Goal: Task Accomplishment & Management: Use online tool/utility

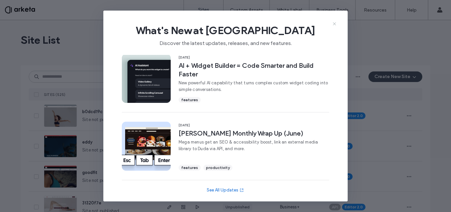
click at [334, 25] on icon at bounding box center [334, 23] width 5 height 5
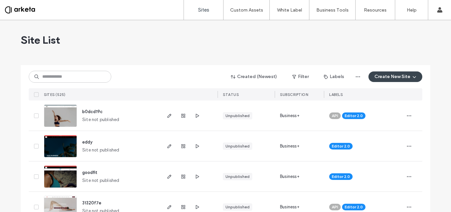
click at [375, 76] on button "Create New Site" at bounding box center [396, 76] width 54 height 11
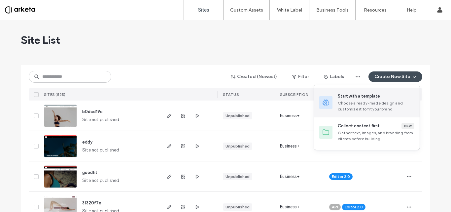
click at [365, 103] on div "Choose a ready-made design and customize it to fit your brand." at bounding box center [376, 106] width 77 height 12
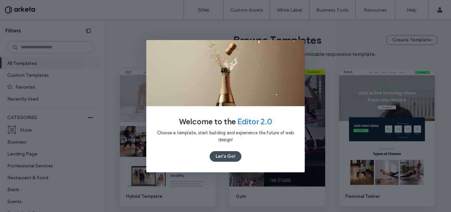
click at [297, 45] on icon at bounding box center [299, 45] width 5 height 5
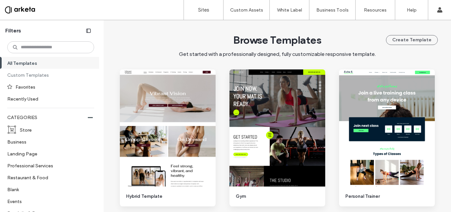
click at [40, 74] on label "Custom Templates" at bounding box center [47, 75] width 81 height 12
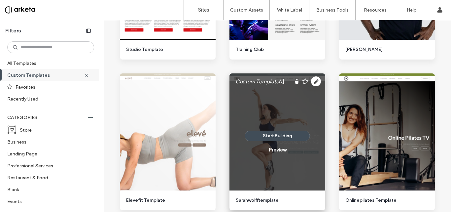
scroll to position [487, 0]
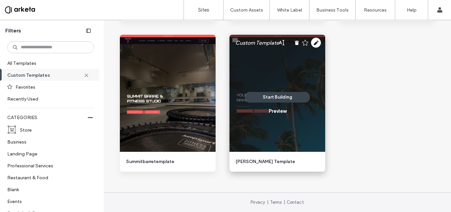
click at [279, 95] on button "Start Building" at bounding box center [277, 97] width 65 height 11
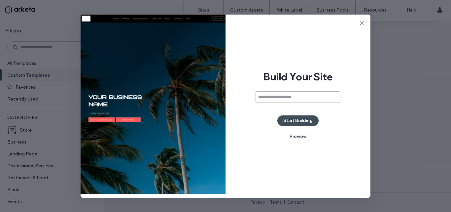
click at [306, 96] on input at bounding box center [298, 97] width 85 height 12
paste input "**********"
type input "**********"
click at [325, 110] on div "**********" at bounding box center [298, 106] width 145 height 183
click at [298, 117] on button "Start Building" at bounding box center [297, 120] width 41 height 11
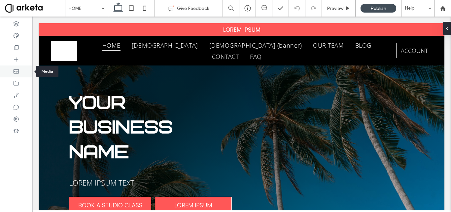
click at [17, 69] on use at bounding box center [16, 71] width 5 height 4
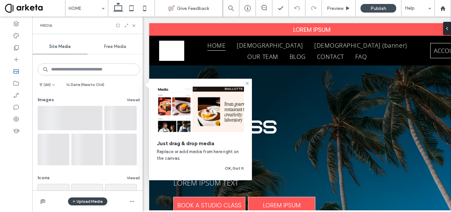
click at [74, 200] on icon "button" at bounding box center [74, 201] width 4 height 4
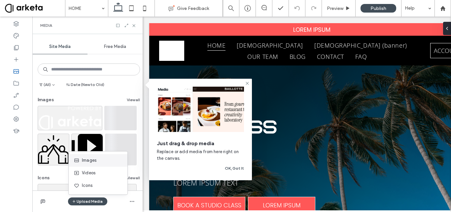
click at [85, 160] on span "Images" at bounding box center [89, 160] width 15 height 7
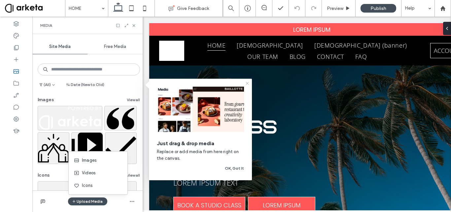
click at [247, 82] on icon at bounding box center [247, 83] width 5 height 5
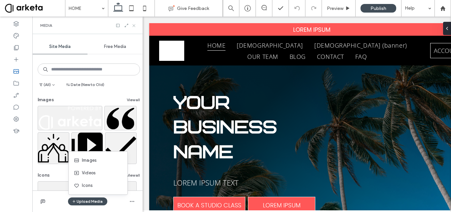
click at [134, 25] on use at bounding box center [133, 25] width 3 height 3
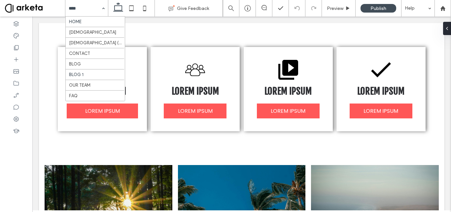
scroll to position [231, 0]
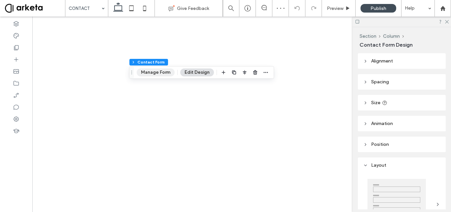
click at [151, 74] on button "Manage Form" at bounding box center [156, 72] width 38 height 8
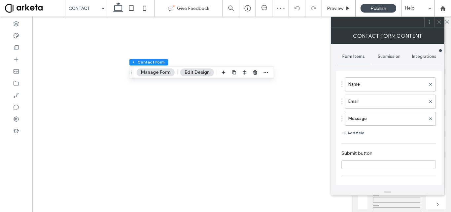
type input "*"
type input "***"
type input "*****"
type input "**********"
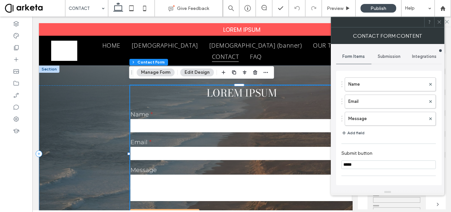
click at [389, 53] on div "Submission" at bounding box center [389, 56] width 35 height 15
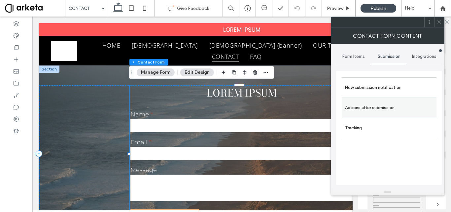
drag, startPoint x: 383, startPoint y: 89, endPoint x: 385, endPoint y: 101, distance: 12.8
click at [384, 100] on div "New submission notification Actions after submission Tracking" at bounding box center [389, 107] width 95 height 61
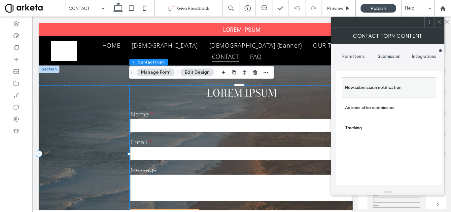
click at [377, 91] on label "New submission notification" at bounding box center [389, 87] width 88 height 13
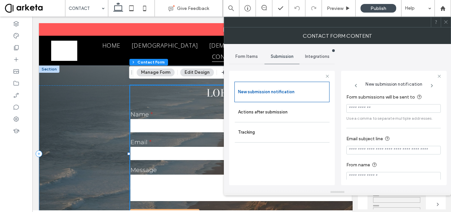
click at [370, 110] on input "Form submissions will be sent to" at bounding box center [394, 108] width 94 height 9
paste input "**********"
type input "**********"
click at [399, 129] on div "**********" at bounding box center [394, 137] width 94 height 94
click at [440, 75] on icon at bounding box center [439, 76] width 4 height 4
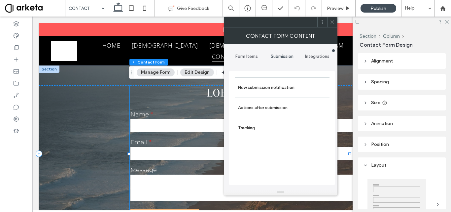
click at [332, 21] on icon at bounding box center [332, 21] width 5 height 5
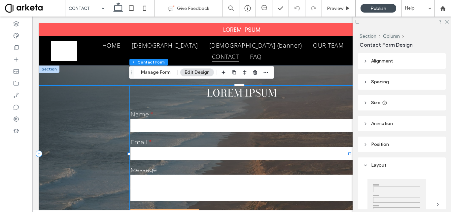
click at [94, 108] on div "LOREM IPSUM Name Email Message ***** Thank you for contacting us. We will get b…" at bounding box center [242, 153] width 406 height 137
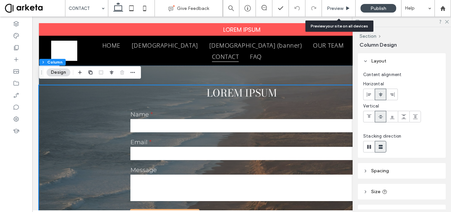
click at [338, 7] on span "Preview" at bounding box center [335, 9] width 17 height 6
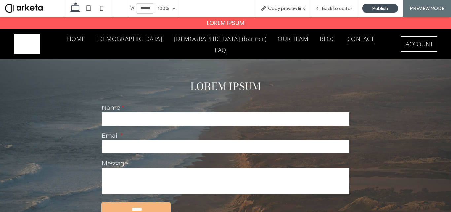
click at [31, 5] on span at bounding box center [35, 8] width 60 height 13
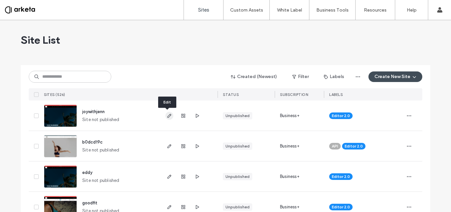
click at [167, 114] on icon "button" at bounding box center [169, 115] width 5 height 5
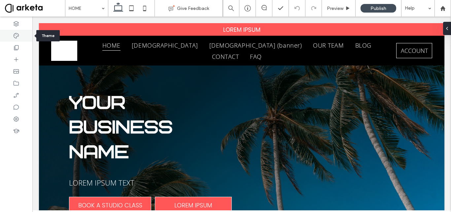
click at [16, 35] on icon at bounding box center [16, 35] width 7 height 7
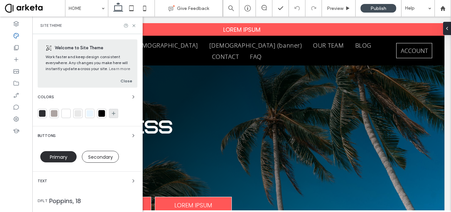
click at [112, 115] on icon at bounding box center [113, 113] width 5 height 5
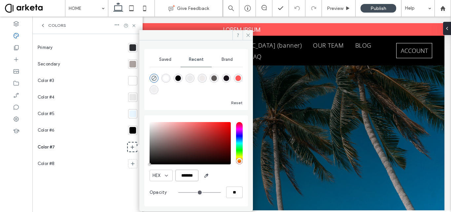
click at [187, 171] on input "*******" at bounding box center [186, 175] width 23 height 12
paste input "color picker textbox"
type input "*******"
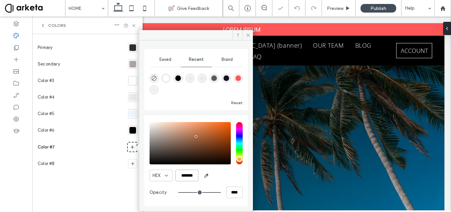
type input "***"
type input "****"
type input "*******"
click at [248, 37] on icon at bounding box center [248, 35] width 5 height 5
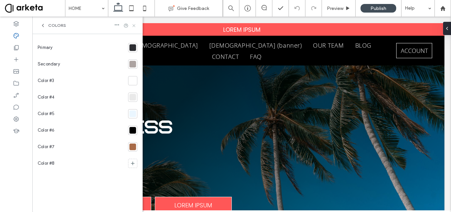
click at [133, 25] on use at bounding box center [133, 25] width 3 height 3
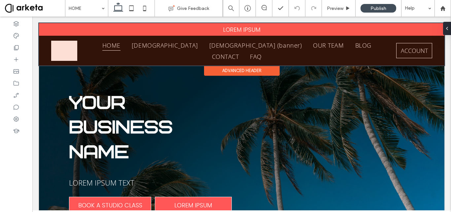
click at [54, 23] on div at bounding box center [242, 44] width 406 height 42
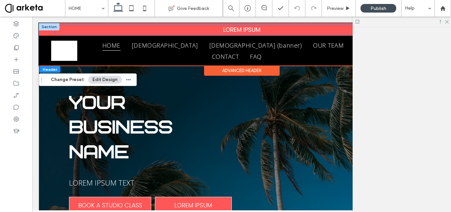
click at [73, 30] on p "LOREM IPSUM ﻿" at bounding box center [241, 29] width 373 height 9
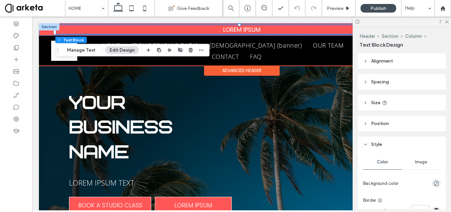
click at [48, 31] on div "LOREM IPSUM ﻿" at bounding box center [242, 29] width 406 height 13
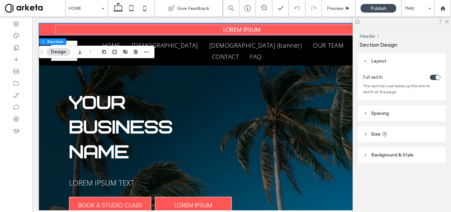
click at [399, 155] on span "Background & Style" at bounding box center [392, 155] width 42 height 6
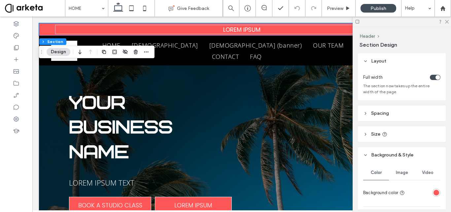
scroll to position [99, 0]
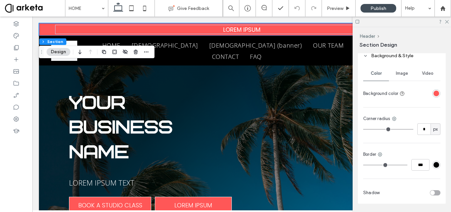
click at [435, 94] on div "rgba(255, 87, 87, 1)" at bounding box center [437, 94] width 6 height 6
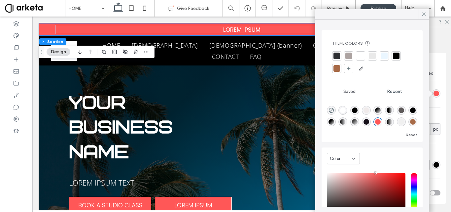
click at [338, 71] on div at bounding box center [337, 68] width 7 height 7
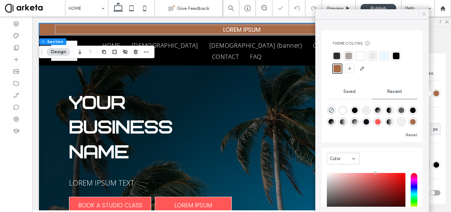
click at [422, 15] on icon at bounding box center [424, 14] width 6 height 6
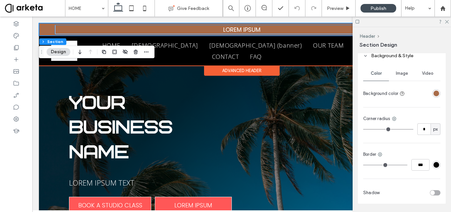
click at [231, 29] on span "LOREM IPSUM ﻿" at bounding box center [241, 29] width 37 height 8
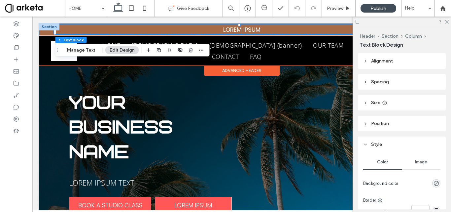
click at [236, 30] on span "LOREM IPSUM ﻿" at bounding box center [241, 29] width 37 height 8
click at [224, 30] on span "LOREM IPSUM ﻿" at bounding box center [241, 29] width 37 height 8
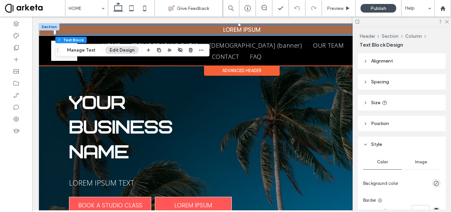
click at [202, 30] on p "LOREM IPSUM ﻿" at bounding box center [241, 29] width 373 height 9
click at [157, 31] on p "LOREM IPSUM ﻿" at bounding box center [241, 29] width 373 height 9
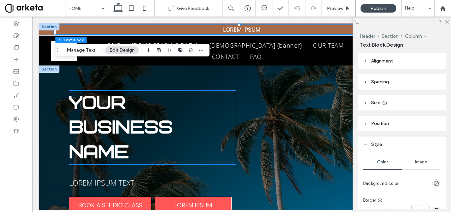
click at [222, 117] on p "YOUR BUSINESS NAME" at bounding box center [152, 128] width 167 height 74
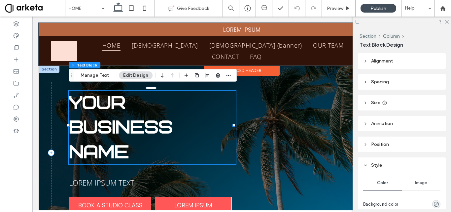
click at [194, 27] on div at bounding box center [242, 44] width 406 height 42
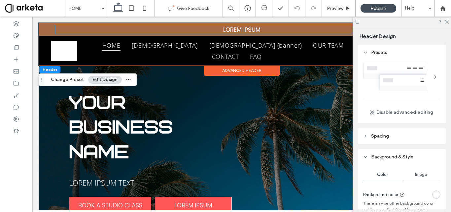
click at [194, 27] on p "LOREM IPSUM ﻿" at bounding box center [241, 29] width 373 height 9
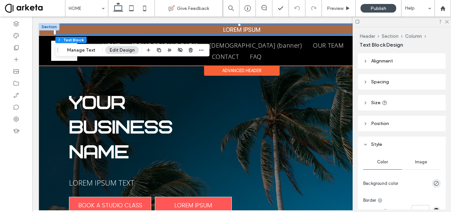
click at [235, 30] on span "LOREM IPSUM ﻿" at bounding box center [241, 29] width 37 height 8
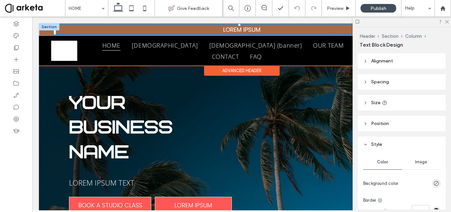
click at [248, 30] on span "LOREM IPSUM ﻿" at bounding box center [241, 29] width 37 height 8
click at [223, 31] on span "LOREM IPSUM ﻿" at bounding box center [241, 29] width 37 height 8
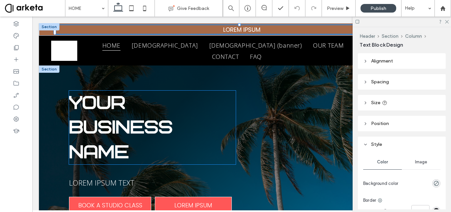
click at [122, 98] on strong "YOUR BUSINESS NAME" at bounding box center [121, 127] width 104 height 71
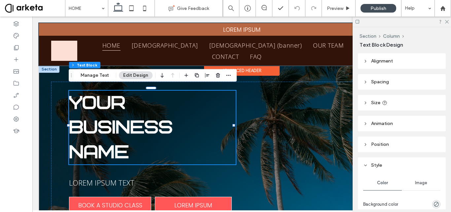
click at [123, 29] on div at bounding box center [242, 44] width 406 height 42
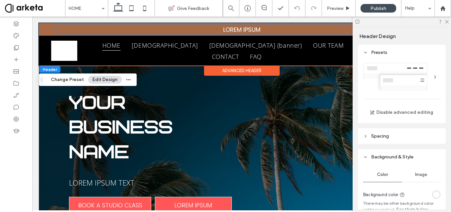
click at [123, 29] on p "LOREM IPSUM ﻿" at bounding box center [241, 29] width 373 height 9
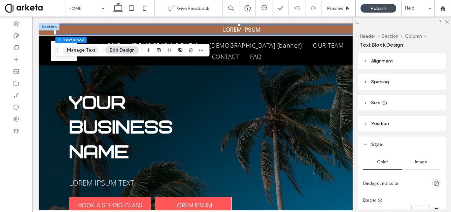
click at [69, 50] on button "Manage Text" at bounding box center [81, 50] width 37 height 8
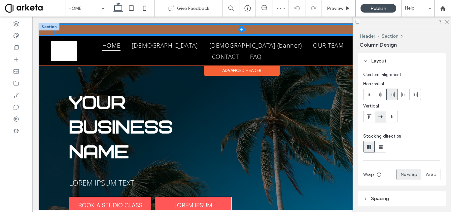
click at [49, 31] on div at bounding box center [242, 29] width 406 height 13
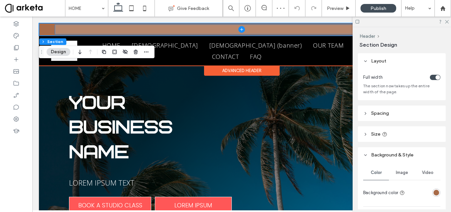
click at [65, 30] on span at bounding box center [241, 29] width 373 height 9
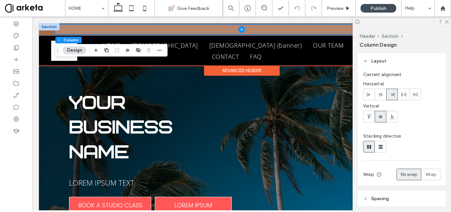
click at [240, 28] on icon at bounding box center [242, 29] width 7 height 7
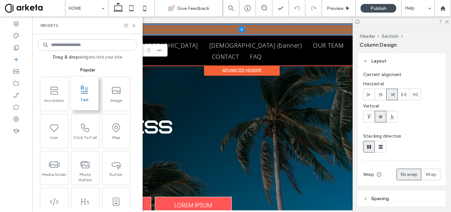
click at [89, 96] on span at bounding box center [85, 89] width 28 height 15
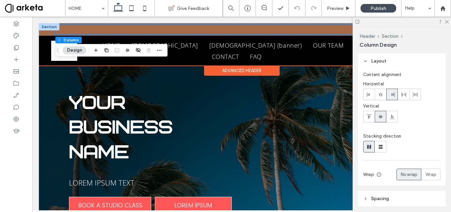
drag, startPoint x: 262, startPoint y: 209, endPoint x: 237, endPoint y: 208, distance: 25.4
click at [237, 208] on div at bounding box center [225, 106] width 451 height 212
click at [211, 161] on div at bounding box center [225, 106] width 451 height 212
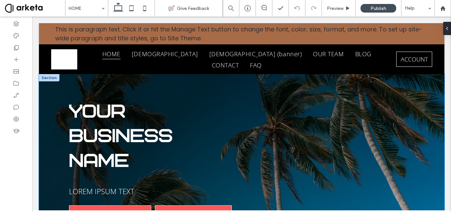
click at [154, 81] on div "YOUR BUSINESS NAME LOREM IPSUM TEXT BOOK A STUDIO CLASS LOREM IPSUM" at bounding box center [242, 161] width 406 height 174
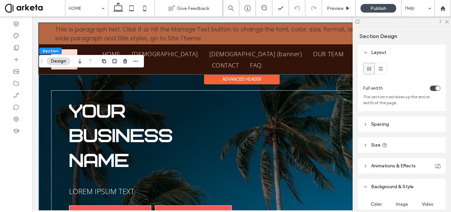
click at [203, 32] on div at bounding box center [242, 48] width 406 height 51
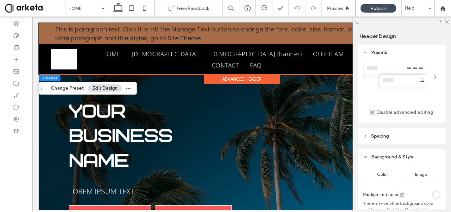
click at [229, 78] on div "Advanced Header" at bounding box center [242, 79] width 76 height 10
click at [310, 34] on p "This is paragraph text. Click it or hit the Manage Text button to change the fo…" at bounding box center [241, 34] width 373 height 18
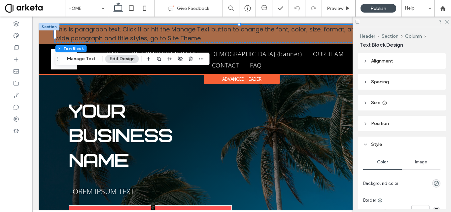
click at [237, 37] on p "This is paragraph text. Click it or hit the Manage Text button to change the fo…" at bounding box center [241, 34] width 373 height 18
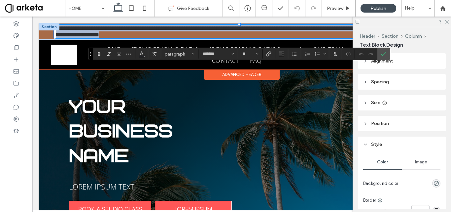
type input "*******"
type input "**"
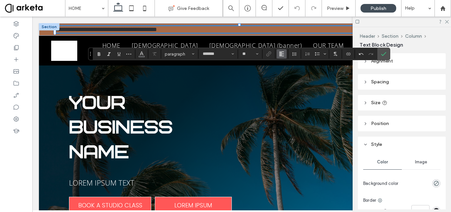
click at [281, 54] on use "Alignment" at bounding box center [281, 54] width 5 height 5
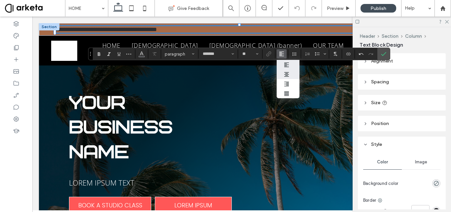
click at [284, 76] on icon "ui.textEditor.alignment.center" at bounding box center [286, 74] width 5 height 5
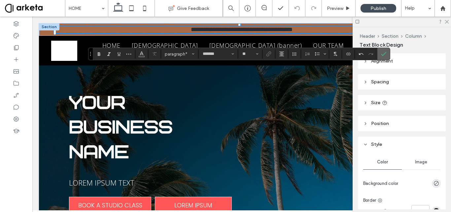
click at [387, 52] on label "Confirm" at bounding box center [384, 54] width 10 height 12
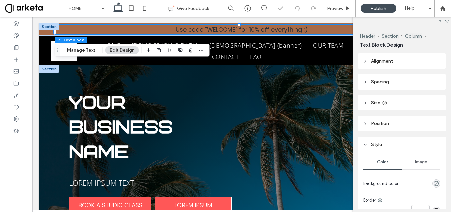
click at [209, 74] on div "YOUR BUSINESS NAME LOREM IPSUM TEXT BOOK A STUDIO CLASS LOREM IPSUM" at bounding box center [242, 152] width 406 height 174
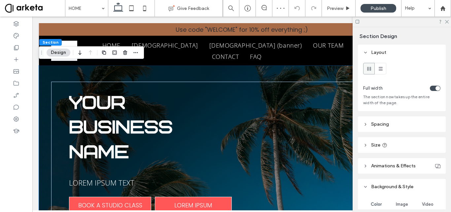
scroll to position [80, 0]
type input "*"
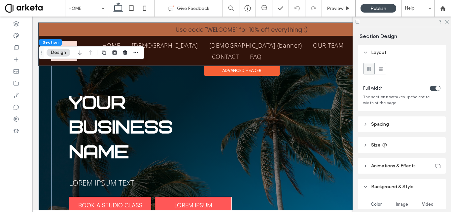
click at [70, 41] on div at bounding box center [242, 44] width 406 height 42
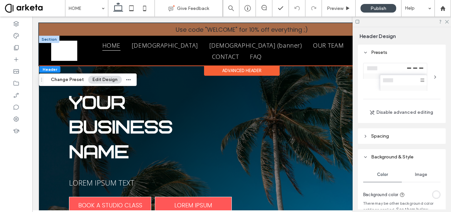
click at [65, 48] on img at bounding box center [64, 51] width 26 height 20
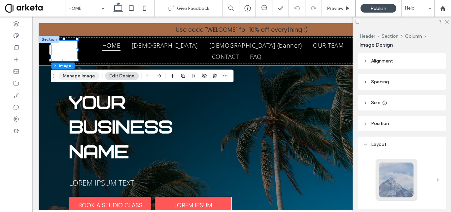
click at [78, 78] on button "Manage Image" at bounding box center [78, 76] width 41 height 8
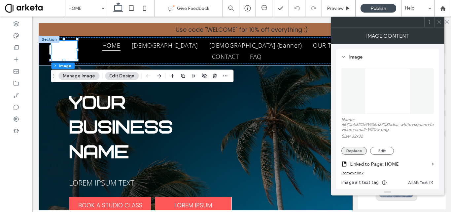
click at [360, 150] on button "Replace" at bounding box center [354, 151] width 25 height 8
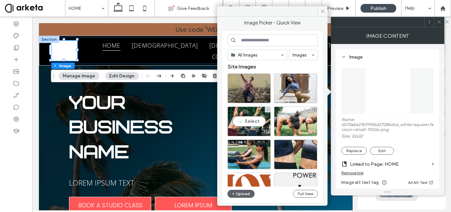
scroll to position [66, 0]
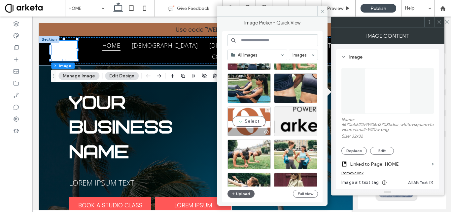
click at [255, 118] on div "Select" at bounding box center [249, 121] width 43 height 30
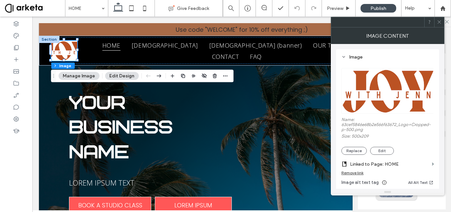
click at [440, 20] on icon at bounding box center [439, 21] width 5 height 5
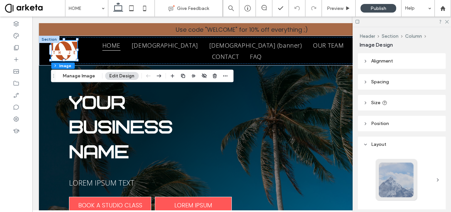
click at [396, 101] on header "Size" at bounding box center [402, 103] width 88 height 16
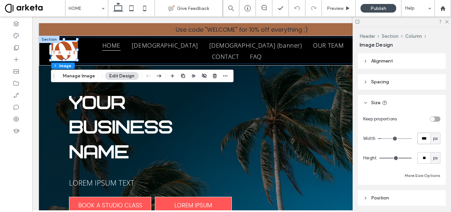
click at [423, 138] on input "***" at bounding box center [424, 138] width 13 height 12
type input "***"
type input "**"
click at [430, 118] on div "toggle" at bounding box center [432, 119] width 5 height 5
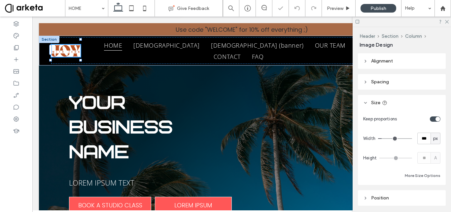
type input "*"
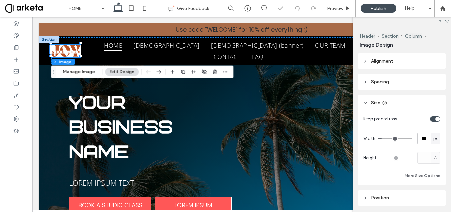
click at [403, 128] on div "Keep proportions Width *** px Height A More Size Options" at bounding box center [401, 146] width 77 height 66
click at [45, 94] on div "YOUR BUSINESS NAME LOREM IPSUM TEXT BOOK A STUDIO CLASS LOREM IPSUM" at bounding box center [242, 152] width 406 height 174
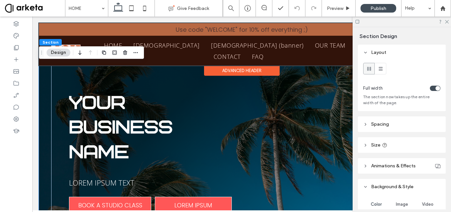
click at [79, 28] on div at bounding box center [242, 44] width 406 height 42
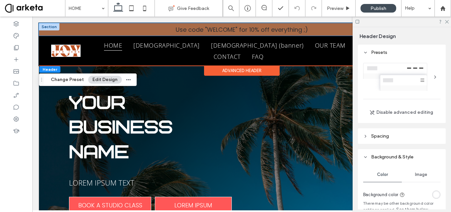
click at [46, 31] on div "Use code "WELCOME" for 10% off everything ;)" at bounding box center [242, 29] width 406 height 13
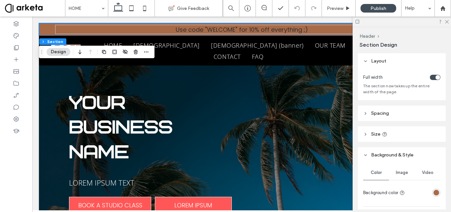
scroll to position [120, 0]
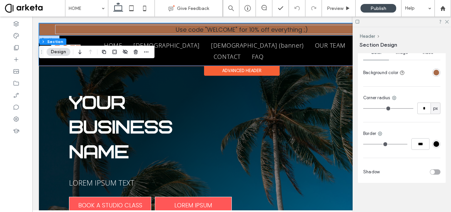
click at [47, 60] on div "HOME IFRAME IFRAME (banner) OUR TEAM BLOG CONTACT FAQ ACCOUNT" at bounding box center [242, 51] width 406 height 30
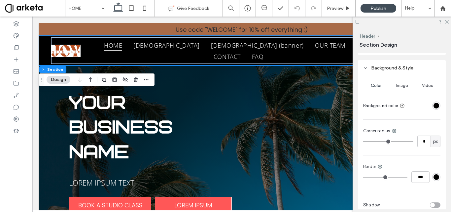
scroll to position [54, 0]
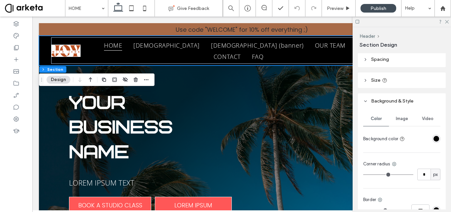
click at [434, 136] on div "rgba(0, 0, 0, 1)" at bounding box center [437, 139] width 6 height 6
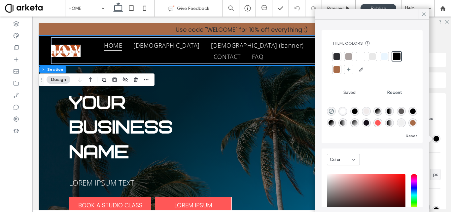
click at [361, 57] on div at bounding box center [360, 56] width 7 height 7
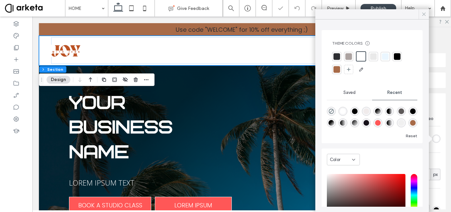
click at [423, 16] on icon at bounding box center [424, 14] width 6 height 6
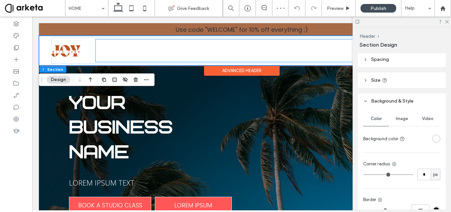
click at [98, 49] on ul "HOME IFRAME IFRAME (banner) OUR TEAM BLOG CONTACT FAQ" at bounding box center [239, 50] width 286 height 22
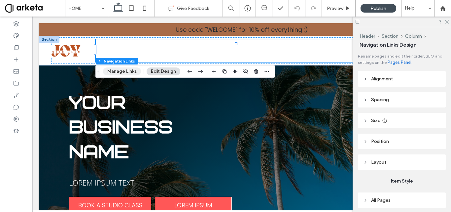
click at [131, 71] on button "Manage Links" at bounding box center [122, 71] width 38 height 8
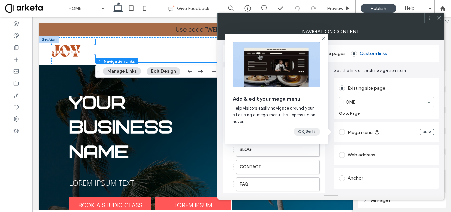
click at [302, 132] on button "OK, Go It" at bounding box center [307, 132] width 26 height 8
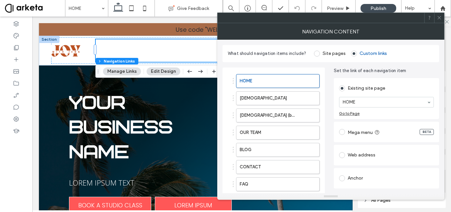
click at [316, 54] on span at bounding box center [317, 54] width 6 height 6
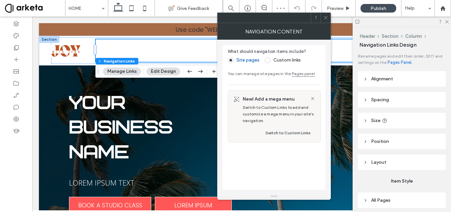
click at [324, 17] on icon at bounding box center [325, 17] width 5 height 5
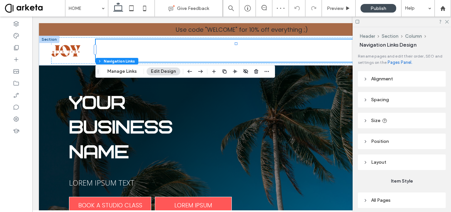
scroll to position [46, 0]
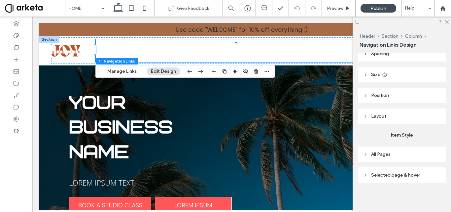
click at [393, 178] on header "Selected page & hover" at bounding box center [402, 175] width 88 height 16
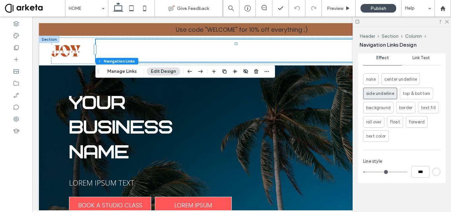
scroll to position [115, 0]
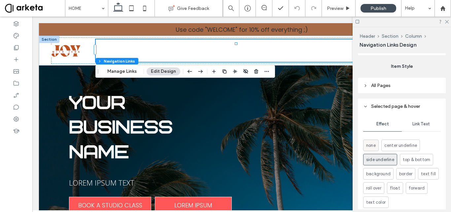
click at [371, 146] on span "none" at bounding box center [371, 145] width 10 height 7
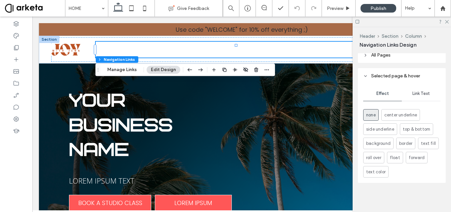
scroll to position [0, 0]
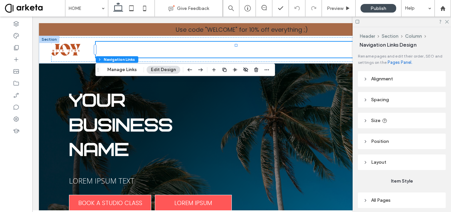
click at [407, 118] on header "Size" at bounding box center [402, 121] width 88 height 16
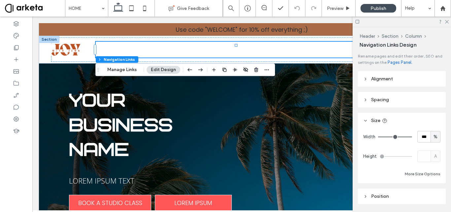
click at [407, 118] on header "Size" at bounding box center [402, 121] width 88 height 16
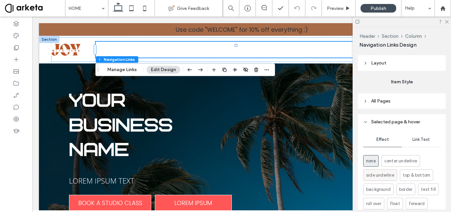
scroll to position [132, 0]
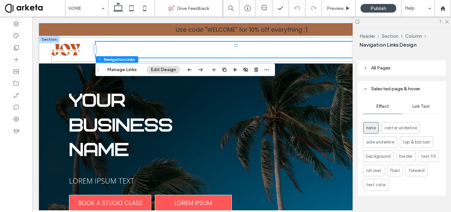
click at [395, 67] on header "All Pages" at bounding box center [402, 68] width 88 height 16
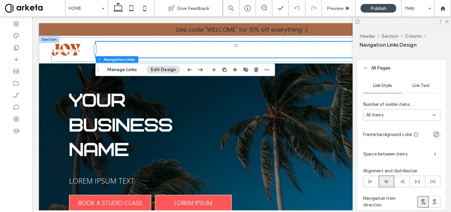
click at [418, 88] on span "Link Text" at bounding box center [422, 85] width 18 height 5
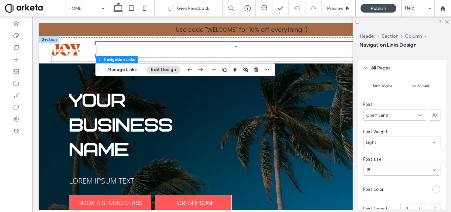
click at [387, 113] on span "Open Sans" at bounding box center [377, 115] width 22 height 7
click at [382, 136] on div "Roboto" at bounding box center [393, 136] width 59 height 12
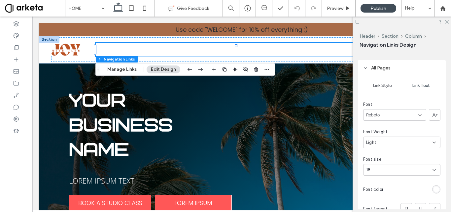
click at [435, 188] on div "rgb(255, 255, 255)" at bounding box center [437, 189] width 6 height 6
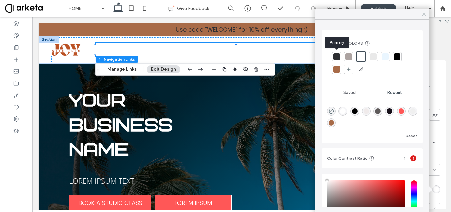
click at [336, 56] on div at bounding box center [337, 56] width 7 height 7
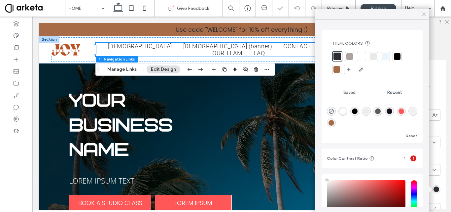
click at [425, 16] on icon at bounding box center [424, 14] width 6 height 6
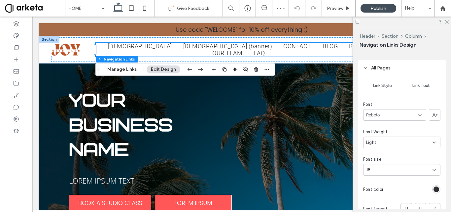
click at [392, 97] on div "Link Style Link Text Font Roboto Font Weight Light Font size 18 Font color Font…" at bounding box center [402, 158] width 88 height 164
click at [446, 19] on icon at bounding box center [447, 21] width 4 height 4
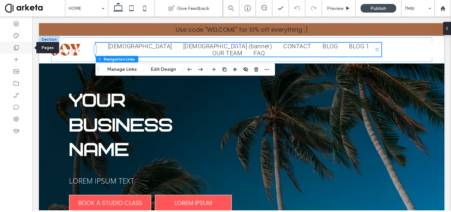
click at [17, 46] on icon at bounding box center [16, 47] width 7 height 7
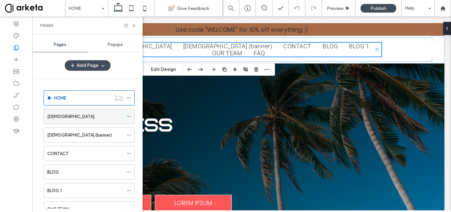
click at [128, 115] on icon at bounding box center [129, 116] width 5 height 5
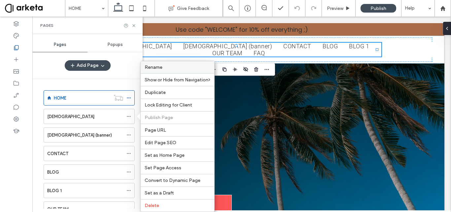
click at [166, 66] on label "Rename" at bounding box center [178, 67] width 66 height 6
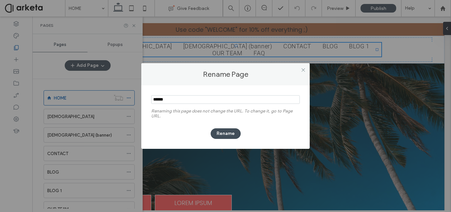
click at [187, 99] on input "notEmpty" at bounding box center [225, 99] width 149 height 9
paste input "**********"
type input "**********"
click at [221, 132] on button "Rename" at bounding box center [226, 133] width 30 height 11
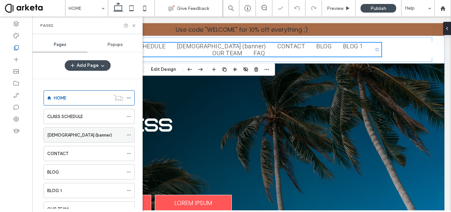
click at [128, 134] on icon at bounding box center [129, 134] width 5 height 5
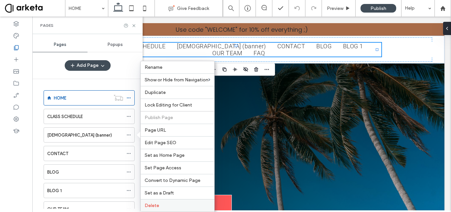
click at [159, 200] on div "Delete" at bounding box center [178, 205] width 74 height 13
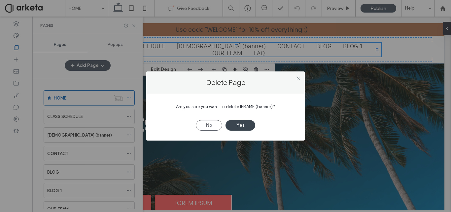
click at [247, 122] on button "Yes" at bounding box center [241, 125] width 30 height 11
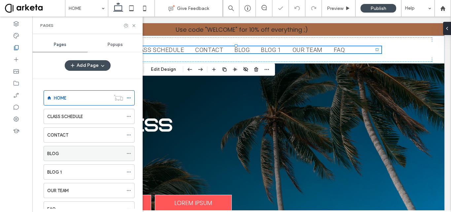
click at [128, 153] on icon at bounding box center [129, 153] width 5 height 5
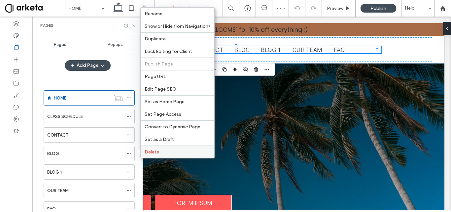
click at [152, 152] on span "Delete" at bounding box center [152, 152] width 15 height 6
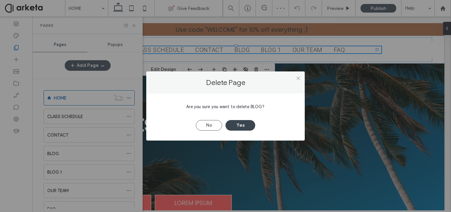
click at [227, 125] on button "Yes" at bounding box center [241, 125] width 30 height 11
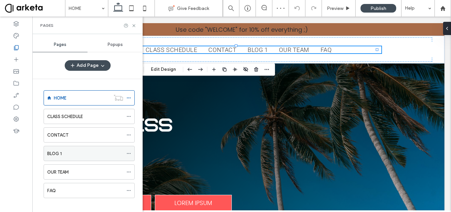
click at [130, 151] on span at bounding box center [129, 153] width 5 height 10
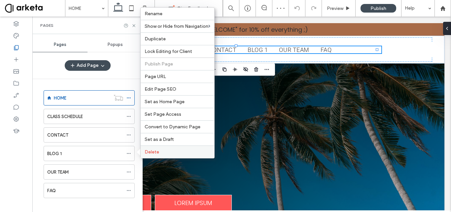
click at [160, 153] on label "Delete" at bounding box center [178, 152] width 66 height 6
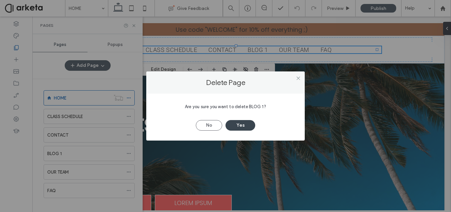
click at [239, 126] on button "Yes" at bounding box center [241, 125] width 30 height 11
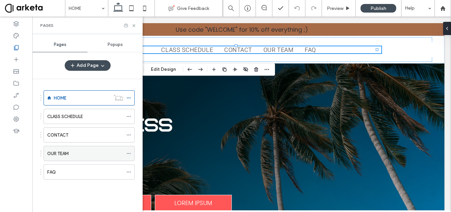
click at [129, 153] on icon at bounding box center [129, 153] width 5 height 5
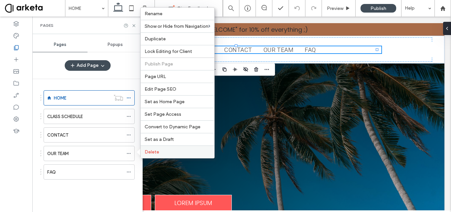
click at [152, 149] on span "Delete" at bounding box center [152, 152] width 15 height 6
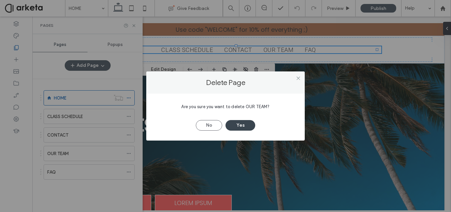
click at [238, 123] on button "Yes" at bounding box center [241, 125] width 30 height 11
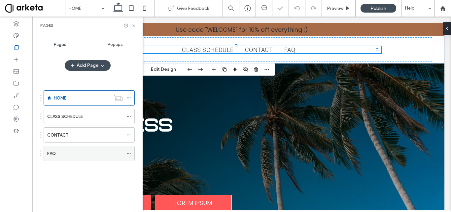
click at [128, 153] on icon at bounding box center [129, 153] width 5 height 5
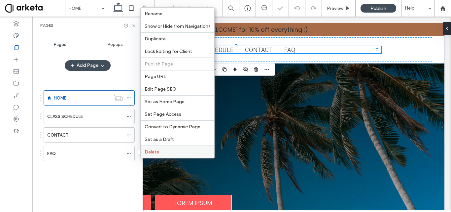
click at [155, 151] on span "Delete" at bounding box center [152, 152] width 15 height 6
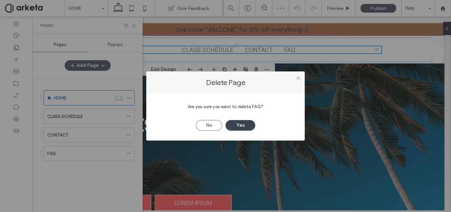
click at [238, 124] on button "Yes" at bounding box center [241, 125] width 30 height 11
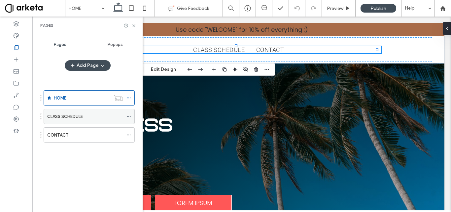
click at [128, 117] on icon at bounding box center [129, 116] width 5 height 5
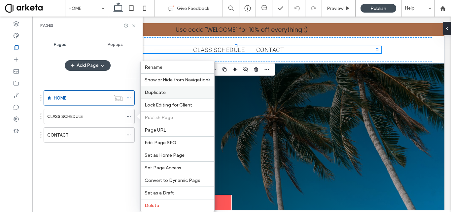
click at [165, 93] on span "Duplicate" at bounding box center [155, 93] width 21 height 6
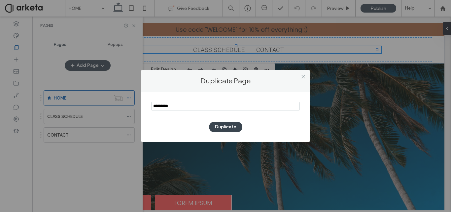
type input "*********"
click at [221, 125] on button "Duplicate" at bounding box center [225, 127] width 33 height 11
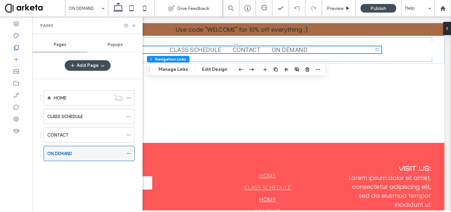
click at [128, 152] on icon at bounding box center [129, 153] width 5 height 5
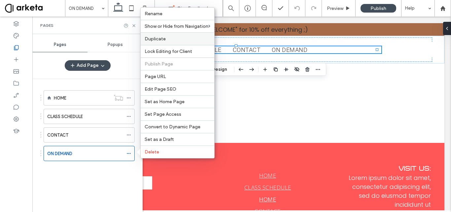
click at [179, 42] on div "Duplicate" at bounding box center [178, 38] width 74 height 13
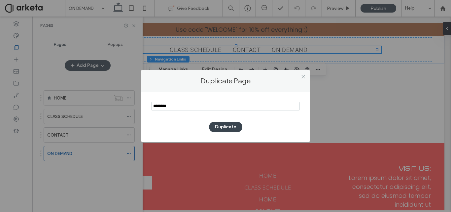
type input "********"
click at [223, 127] on button "Duplicate" at bounding box center [225, 127] width 33 height 11
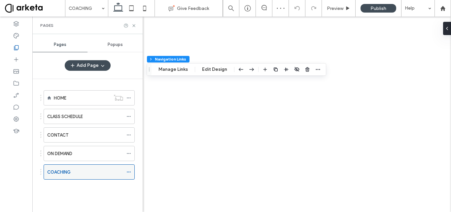
click at [129, 171] on icon at bounding box center [129, 171] width 5 height 5
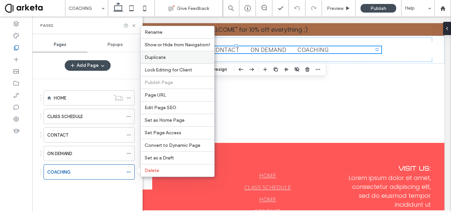
click at [176, 59] on label "Duplicate" at bounding box center [178, 58] width 66 height 6
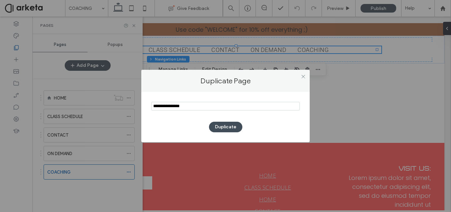
click at [203, 103] on input "notEmpty" at bounding box center [225, 106] width 149 height 9
type input "********"
click at [223, 127] on button "Duplicate" at bounding box center [225, 127] width 33 height 11
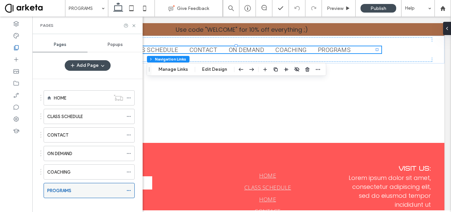
click at [129, 188] on icon at bounding box center [129, 190] width 5 height 5
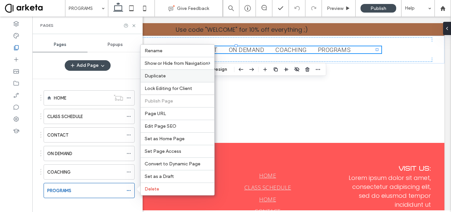
click at [179, 72] on div "Duplicate" at bounding box center [178, 75] width 74 height 13
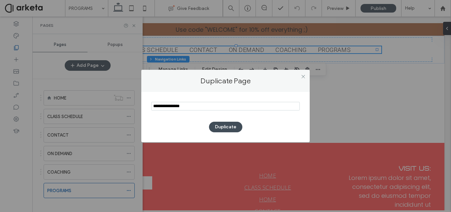
click at [208, 103] on input "notEmpty" at bounding box center [225, 106] width 149 height 9
type input "*"
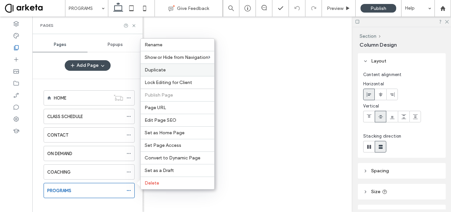
click at [173, 68] on label "Duplicate" at bounding box center [178, 70] width 66 height 6
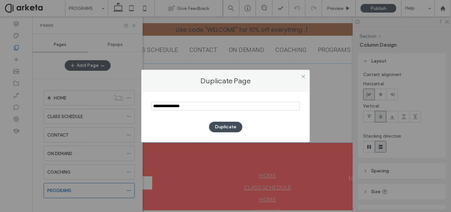
scroll to position [6, 0]
click at [193, 105] on input "notEmpty" at bounding box center [225, 106] width 149 height 9
type input "**********"
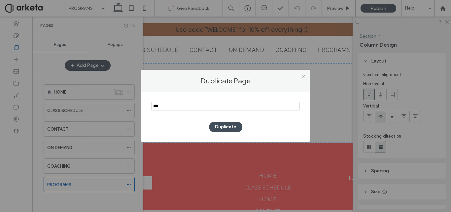
scroll to position [0, 0]
type input "*******"
click at [231, 126] on button "Duplicate" at bounding box center [225, 127] width 33 height 11
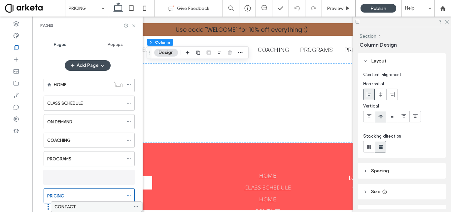
scroll to position [24, 0]
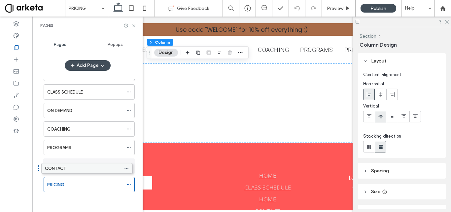
drag, startPoint x: 65, startPoint y: 133, endPoint x: 63, endPoint y: 167, distance: 34.7
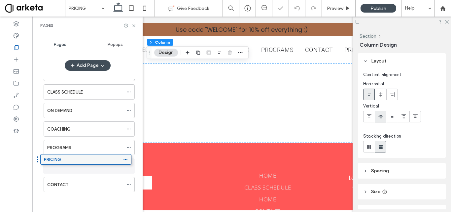
drag, startPoint x: 63, startPoint y: 182, endPoint x: 59, endPoint y: 160, distance: 23.0
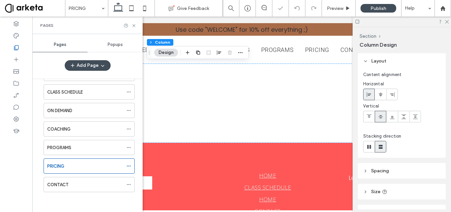
click at [85, 195] on div "HOME CLASS SCHEDULE ON DEMAND COACHING PROGRAMS PRICING CONTACT" at bounding box center [84, 130] width 99 height 137
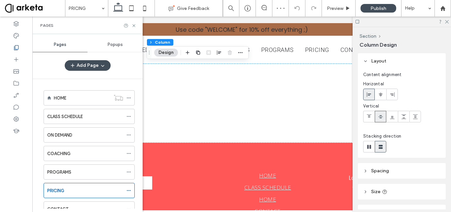
click at [120, 82] on div "HOME CLASS SCHEDULE ON DEMAND COACHING PROGRAMS PRICING CONTACT" at bounding box center [91, 143] width 102 height 129
click at [134, 25] on use at bounding box center [133, 25] width 3 height 3
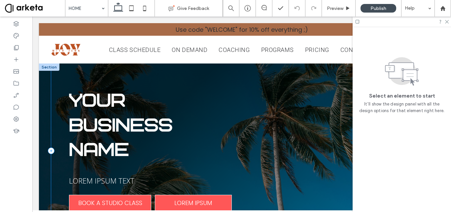
click at [310, 102] on div "YOUR BUSINESS NAME LOREM IPSUM TEXT BOOK A STUDIO CLASS LOREM IPSUM" at bounding box center [241, 150] width 381 height 174
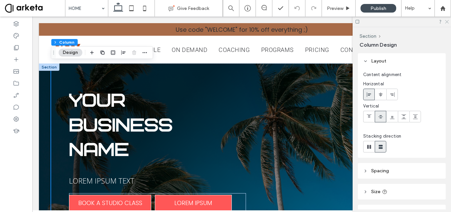
click at [447, 20] on icon at bounding box center [447, 21] width 4 height 4
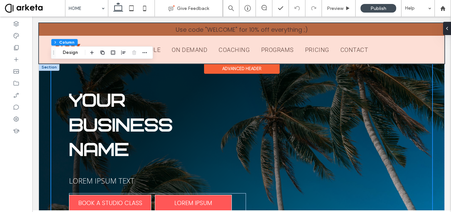
click at [390, 48] on div at bounding box center [242, 43] width 406 height 40
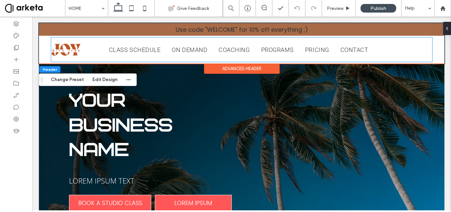
click at [390, 48] on div "CLASS SCHEDULE ON DEMAND COACHING PROGRAMS PRICING CONTACT ACCOUNT" at bounding box center [241, 49] width 381 height 24
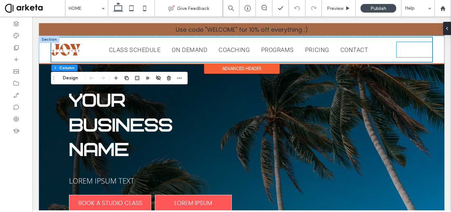
click at [401, 46] on span "ACCOUNT" at bounding box center [414, 50] width 27 height 8
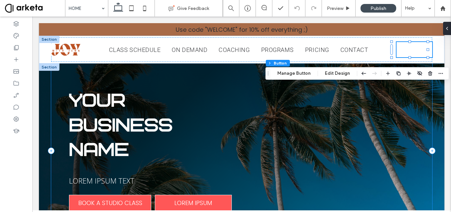
type input "**"
click at [338, 72] on button "Edit Design" at bounding box center [338, 73] width 34 height 8
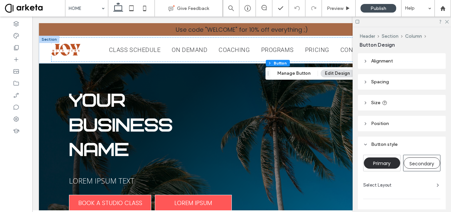
click at [417, 166] on span "Secondary" at bounding box center [422, 163] width 25 height 7
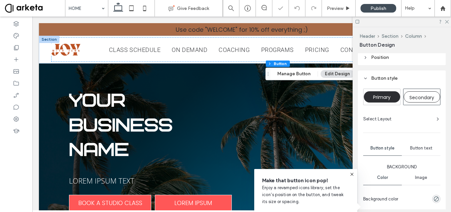
scroll to position [99, 0]
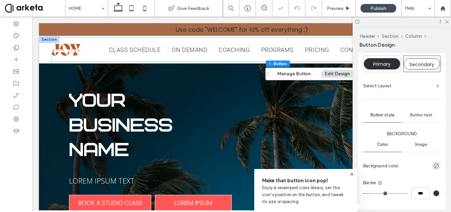
click at [416, 114] on span "Button text" at bounding box center [421, 114] width 22 height 5
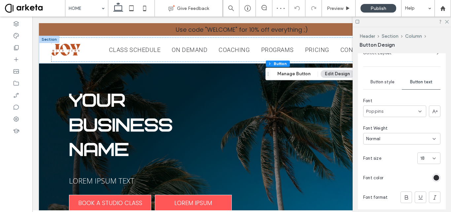
scroll to position [198, 0]
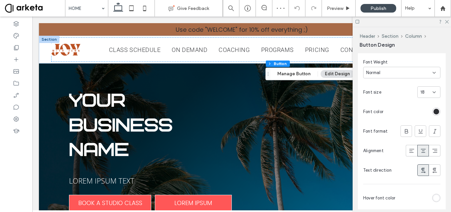
click at [434, 111] on div "rgb(45, 46, 50)" at bounding box center [437, 112] width 6 height 6
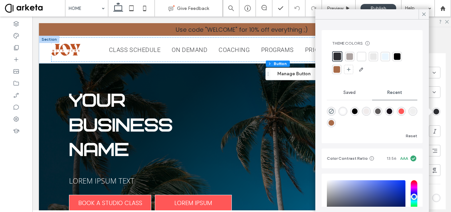
click at [335, 56] on div at bounding box center [338, 57] width 8 height 8
click at [422, 15] on icon at bounding box center [424, 14] width 6 height 6
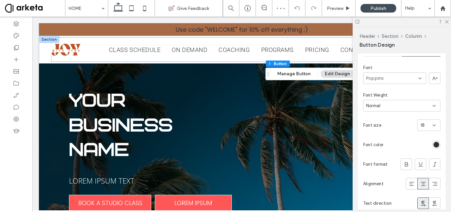
scroll to position [132, 0]
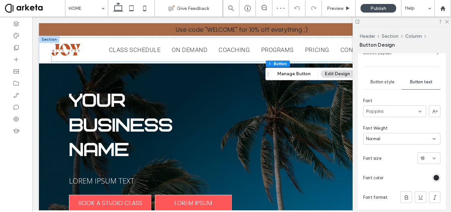
click at [401, 107] on div "Poppins" at bounding box center [394, 111] width 63 height 12
click at [380, 132] on span "Roboto" at bounding box center [373, 132] width 14 height 7
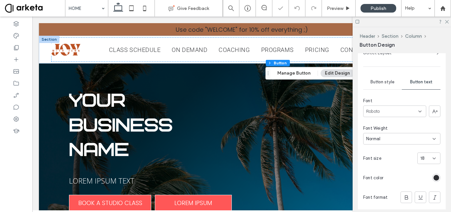
click at [385, 82] on span "Button style" at bounding box center [383, 81] width 24 height 5
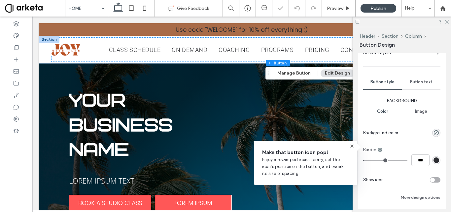
scroll to position [165, 0]
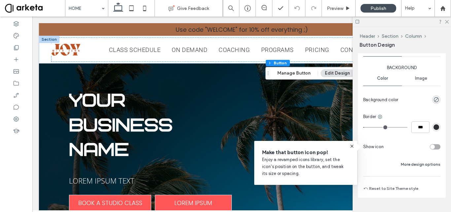
click at [414, 165] on button "More design options" at bounding box center [421, 164] width 40 height 8
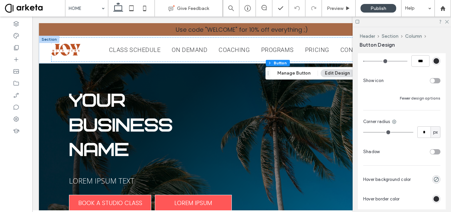
scroll to position [264, 0]
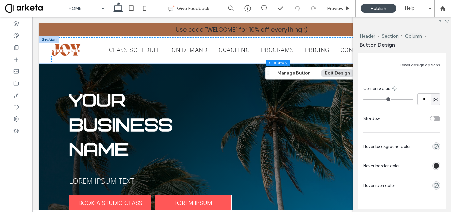
click at [446, 21] on icon at bounding box center [447, 21] width 4 height 4
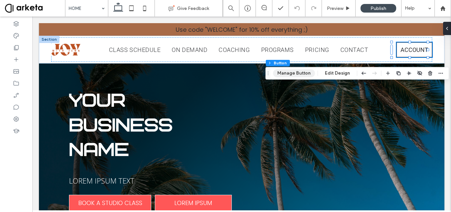
click at [294, 71] on button "Manage Button" at bounding box center [294, 73] width 42 height 8
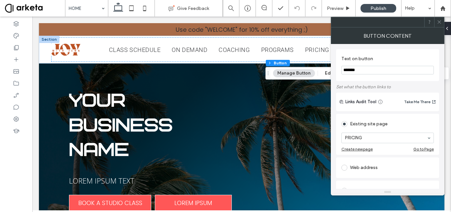
click at [375, 69] on input "*******" at bounding box center [388, 70] width 92 height 9
type input "****"
click at [438, 23] on icon at bounding box center [439, 21] width 5 height 5
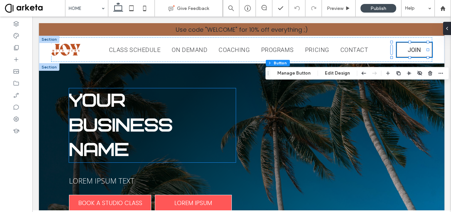
click at [226, 108] on p "YOUR BUSINESS NAME" at bounding box center [152, 125] width 167 height 74
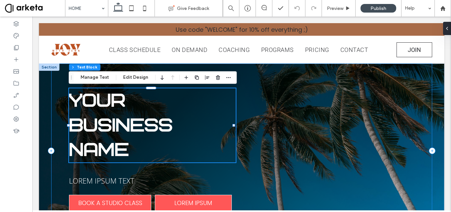
click at [265, 102] on div "YOUR BUSINESS NAME LOREM IPSUM TEXT BOOK A STUDIO CLASS LOREM IPSUM" at bounding box center [241, 150] width 381 height 174
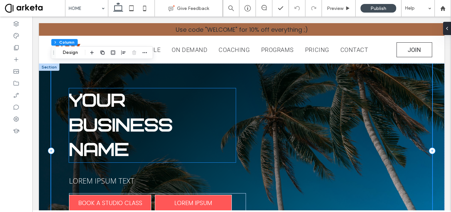
click at [133, 121] on strong "YOUR BUSINESS NAME" at bounding box center [121, 125] width 104 height 71
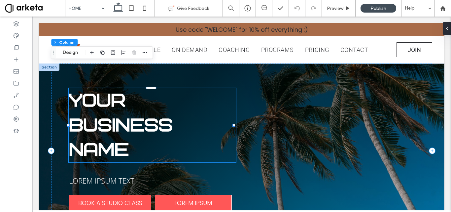
click at [133, 121] on div "YOUR BUSINESS NAME" at bounding box center [152, 125] width 167 height 74
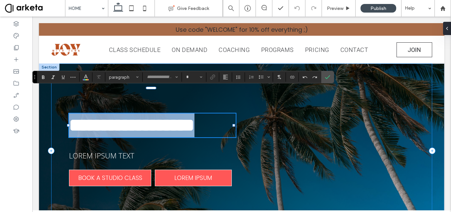
type input "**********"
type input "**"
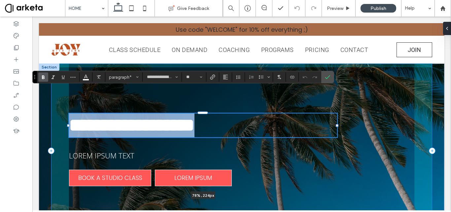
drag, startPoint x: 245, startPoint y: 125, endPoint x: 316, endPoint y: 123, distance: 71.1
click at [69, 113] on div at bounding box center [69, 113] width 0 height 0
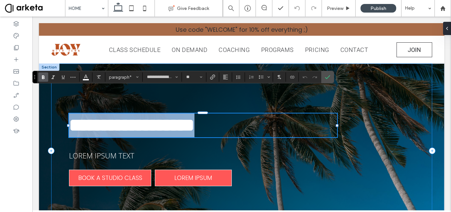
type input "**"
type input "****"
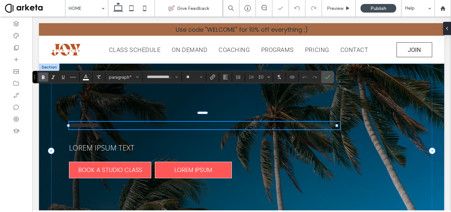
scroll to position [0, 0]
type input "*******"
type input "**"
click at [142, 125] on p "**********" at bounding box center [204, 126] width 271 height 8
click at [86, 76] on use "Color" at bounding box center [86, 77] width 4 height 4
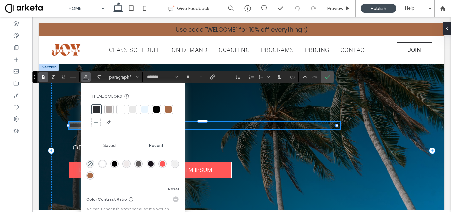
click at [121, 110] on div at bounding box center [121, 109] width 7 height 7
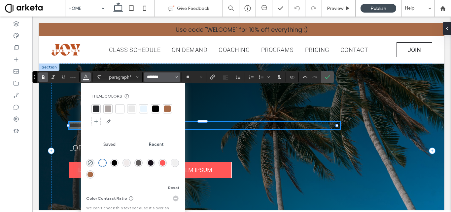
click at [162, 78] on input "*******" at bounding box center [160, 76] width 28 height 5
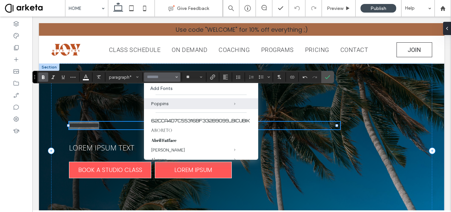
click at [167, 80] on button "Font & Font weight" at bounding box center [162, 76] width 36 height 9
type input "*******"
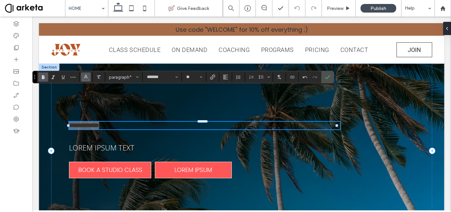
click at [86, 78] on icon "Color" at bounding box center [85, 76] width 5 height 5
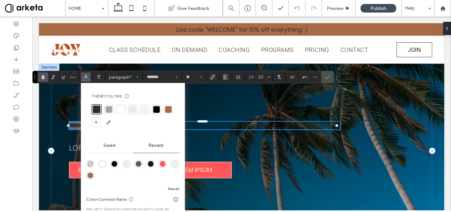
click at [120, 109] on div at bounding box center [121, 109] width 7 height 7
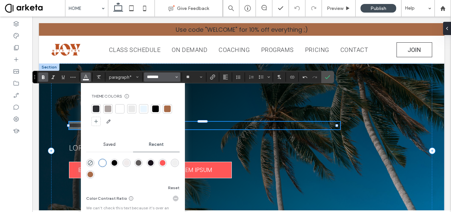
click at [162, 76] on input "*******" at bounding box center [160, 76] width 28 height 5
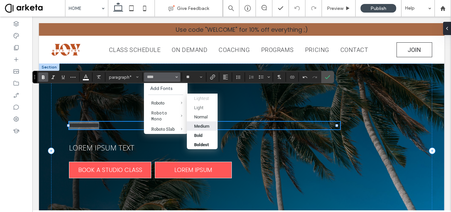
drag, startPoint x: 201, startPoint y: 125, endPoint x: 168, endPoint y: 109, distance: 36.3
click at [201, 125] on div "Medium" at bounding box center [201, 126] width 15 height 5
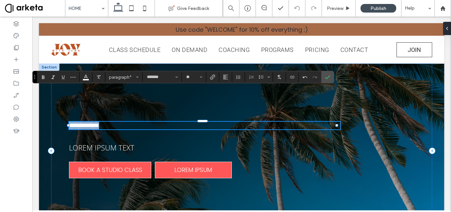
type input "******"
click at [193, 79] on input "**" at bounding box center [192, 76] width 13 height 5
type input "**"
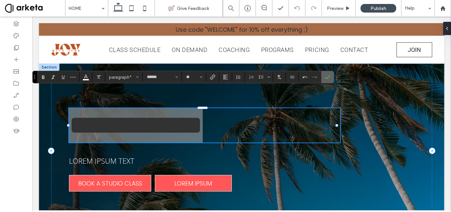
click at [331, 77] on label "Confirm" at bounding box center [328, 77] width 10 height 12
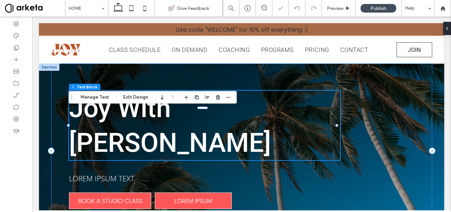
click at [350, 134] on div "Joy With Jenn LOREM IPSUM TEXT BOOK A STUDIO CLASS LOREM IPSUM" at bounding box center [241, 150] width 381 height 174
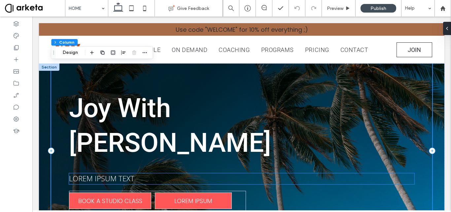
click at [109, 173] on span "LOREM IPSUM TEXT" at bounding box center [101, 178] width 65 height 10
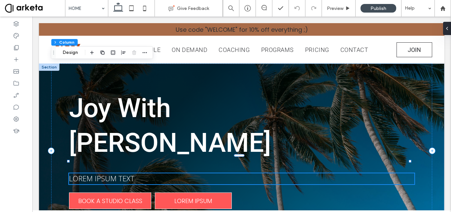
click at [109, 173] on div "LOREM IPSUM TEXT" at bounding box center [242, 178] width 346 height 11
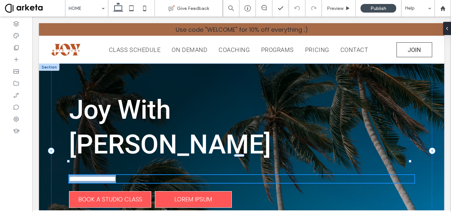
type input "*********"
type input "**"
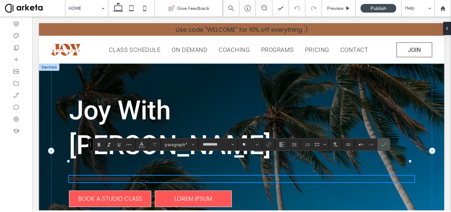
type input "*******"
type input "**"
click at [140, 147] on span "Color" at bounding box center [141, 143] width 5 height 9
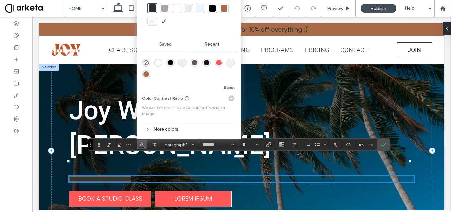
click at [180, 6] on div at bounding box center [176, 8] width 7 height 7
click at [175, 11] on div at bounding box center [175, 8] width 7 height 7
click at [248, 144] on input "**" at bounding box center [248, 144] width 13 height 5
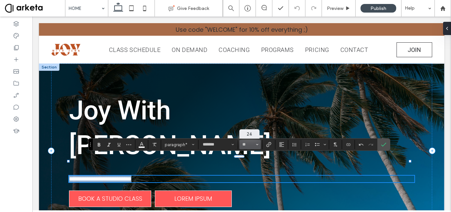
type input "**"
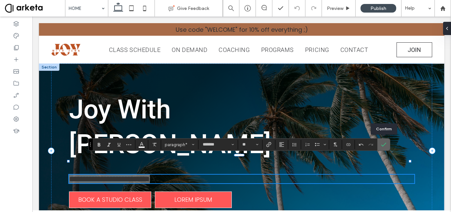
click at [387, 143] on label "Confirm" at bounding box center [384, 144] width 10 height 12
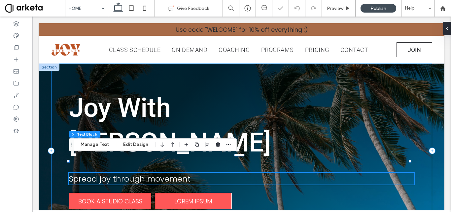
click at [412, 129] on div "Joy With Jenn Spread joy through movement BOOK A STUDIO CLASS LOREM IPSUM" at bounding box center [241, 150] width 381 height 174
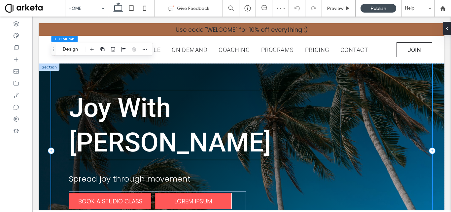
scroll to position [33, 0]
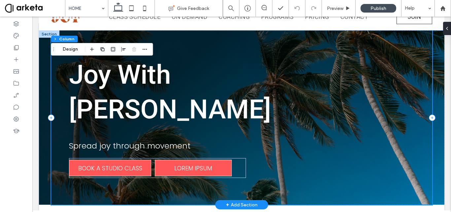
click at [295, 168] on div "Joy With [PERSON_NAME] Spread joy through movement BOOK A STUDIO CLASS LOREM IP…" at bounding box center [241, 117] width 381 height 174
click at [48, 146] on div "Joy With [PERSON_NAME] Spread joy through movement BOOK A STUDIO CLASS LOREM IP…" at bounding box center [242, 117] width 406 height 174
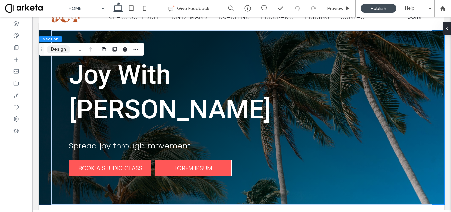
click at [56, 50] on button "Design" at bounding box center [59, 49] width 24 height 8
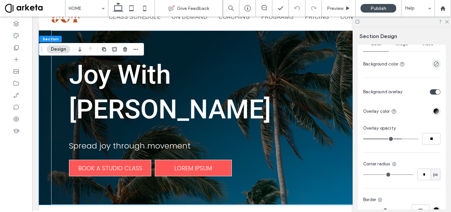
scroll to position [127, 0]
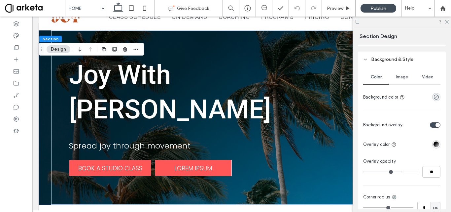
click at [404, 77] on span "Image" at bounding box center [402, 76] width 12 height 5
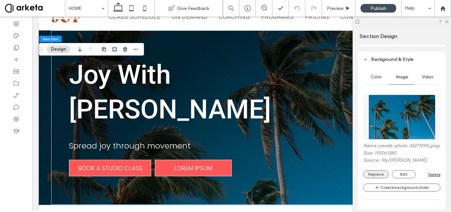
click at [378, 177] on button "Replace" at bounding box center [375, 174] width 25 height 8
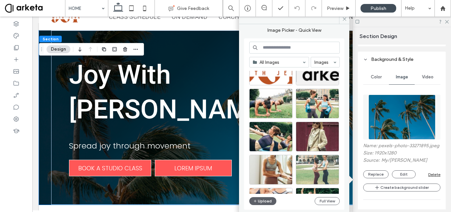
scroll to position [91, 0]
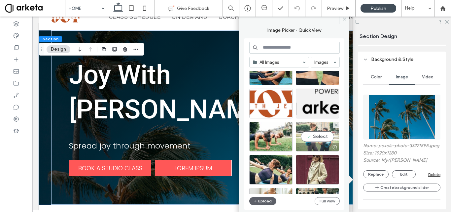
drag, startPoint x: 323, startPoint y: 133, endPoint x: 291, endPoint y: 117, distance: 36.1
click at [323, 133] on div "Select" at bounding box center [317, 137] width 43 height 30
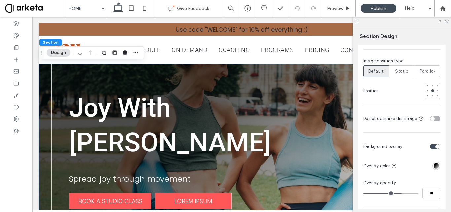
scroll to position [358, 0]
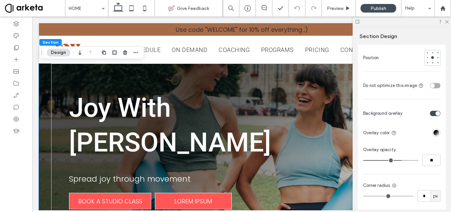
click at [436, 111] on div "toggle" at bounding box center [438, 113] width 5 height 5
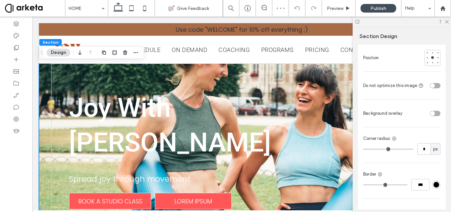
click at [432, 111] on div "toggle" at bounding box center [435, 113] width 11 height 5
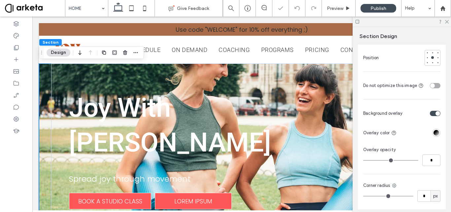
type input "**"
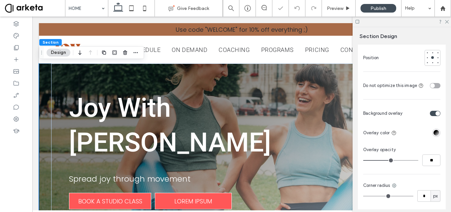
click at [434, 130] on div "linear-gradient(135deg, rgba(0, 0, 0, 1) 31%, rgba(0, 0, 0, 0) 100%)" at bounding box center [437, 133] width 6 height 6
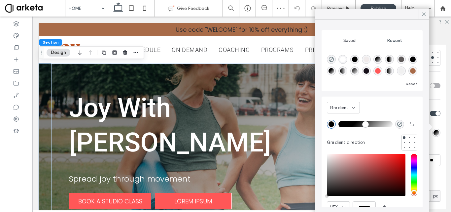
click at [356, 59] on div "rgba(0, 0, 0, 1)" at bounding box center [355, 59] width 6 height 6
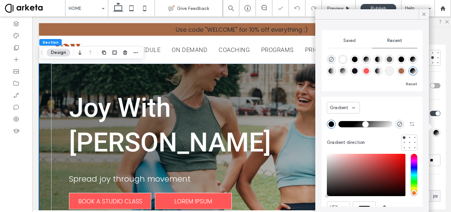
click at [353, 104] on div "Gradient" at bounding box center [343, 108] width 33 height 12
click at [341, 119] on span "Color" at bounding box center [335, 119] width 11 height 7
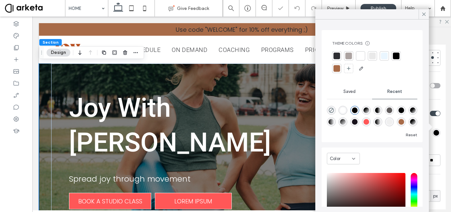
click at [356, 111] on div "rgba(0, 0, 0, 1)" at bounding box center [355, 110] width 6 height 6
click at [424, 15] on icon at bounding box center [424, 14] width 6 height 6
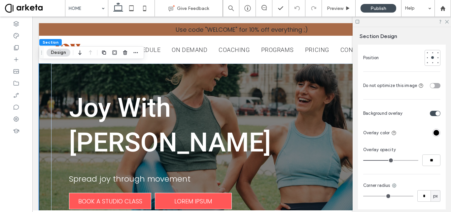
type input "**"
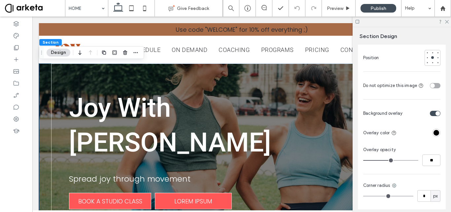
type input "**"
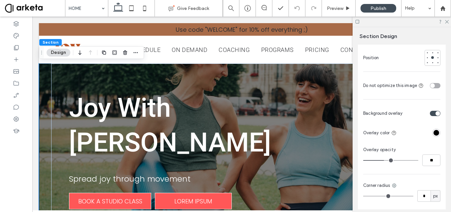
drag, startPoint x: 387, startPoint y: 154, endPoint x: 383, endPoint y: 153, distance: 4.8
type input "**"
click at [383, 160] on input "range" at bounding box center [390, 160] width 55 height 1
type input "**"
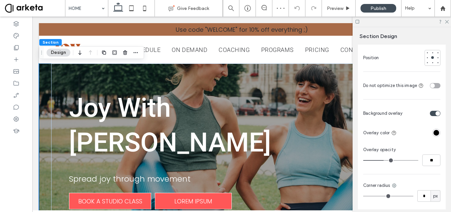
type input "**"
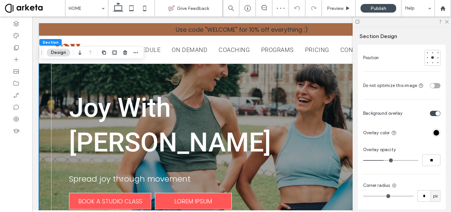
type input "**"
click at [385, 160] on input "range" at bounding box center [390, 160] width 55 height 1
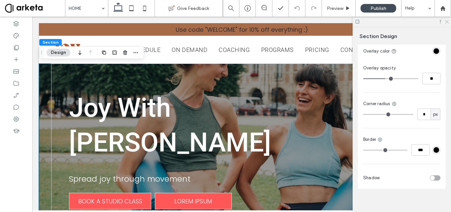
click at [447, 22] on use at bounding box center [447, 22] width 4 height 4
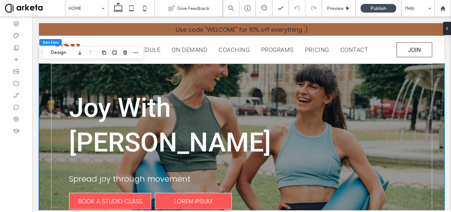
click at [431, 123] on div "Joy With [PERSON_NAME] Spread joy through movement BOOK A STUDIO CLASS LOREM IP…" at bounding box center [242, 150] width 406 height 174
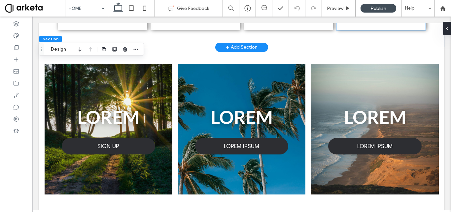
scroll to position [231, 0]
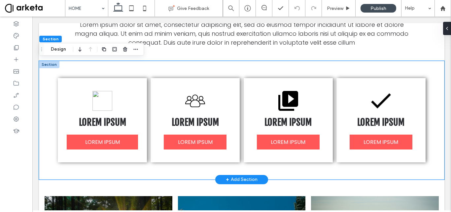
click at [65, 66] on div "LOREM IPSUM LOREM IPSUM LOREM IPSUM LOREM IPSUM LOREM IPSUM LOREM IPSUM LOREM I…" at bounding box center [242, 120] width 406 height 119
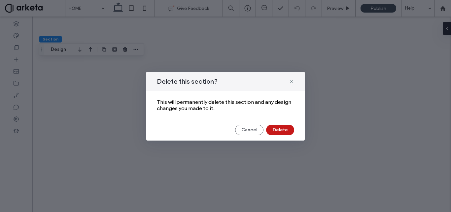
click at [278, 127] on button "Delete" at bounding box center [280, 130] width 28 height 11
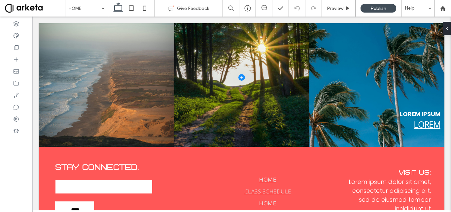
scroll to position [2643, 0]
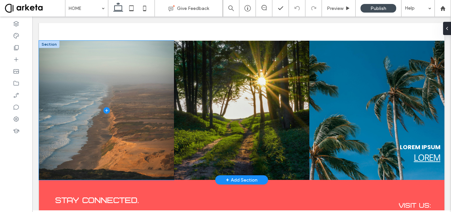
click at [57, 59] on span at bounding box center [106, 110] width 135 height 139
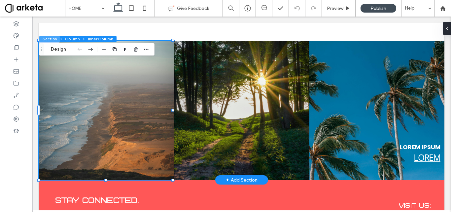
drag, startPoint x: 55, startPoint y: 38, endPoint x: 70, endPoint y: 29, distance: 17.8
click at [55, 38] on button "Section" at bounding box center [49, 39] width 20 height 7
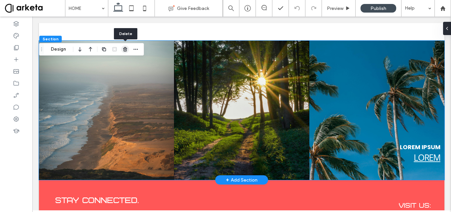
click at [127, 49] on use "button" at bounding box center [125, 49] width 4 height 4
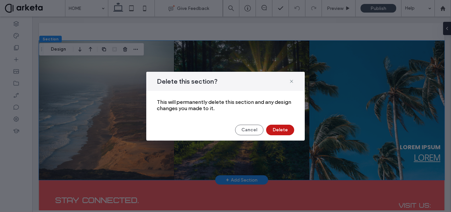
click at [278, 129] on button "Delete" at bounding box center [280, 130] width 28 height 11
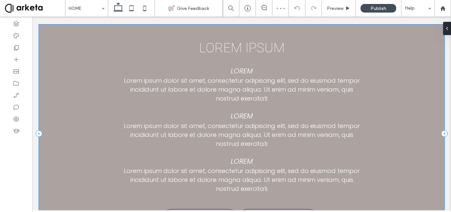
scroll to position [2246, 0]
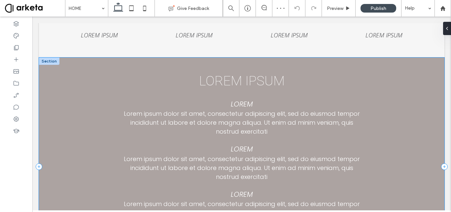
click at [71, 76] on div "LOREM IPSUM [PERSON_NAME] ipsum dolor sit amet, consectetur adipiscing elit, se…" at bounding box center [242, 166] width 406 height 218
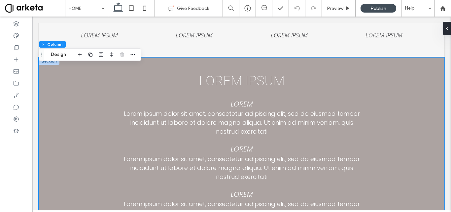
click at [54, 65] on div at bounding box center [49, 60] width 20 height 7
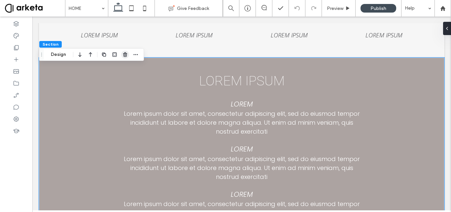
click at [126, 55] on use "button" at bounding box center [125, 54] width 4 height 4
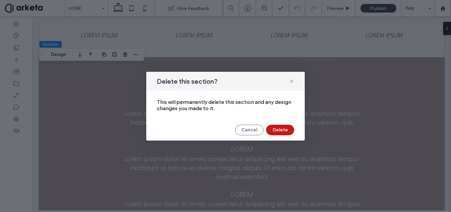
click at [283, 130] on button "Delete" at bounding box center [280, 130] width 28 height 11
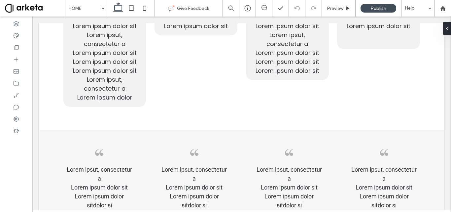
scroll to position [2114, 0]
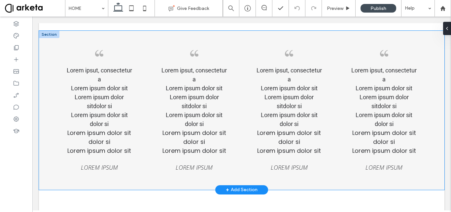
click at [51, 53] on div "Lorem ipsut, consectetur a Lorem ipsum dolor sit Lorem ipsum dolor sitdolor si …" at bounding box center [242, 110] width 406 height 159
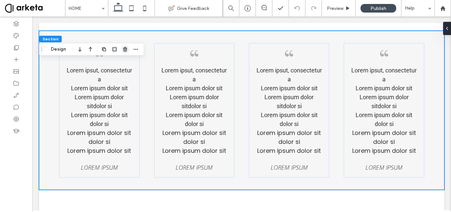
click at [127, 48] on use "button" at bounding box center [125, 49] width 4 height 4
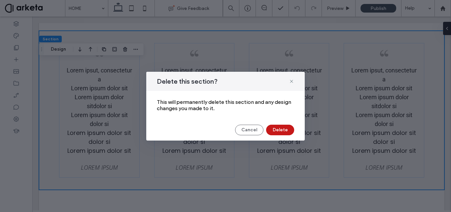
click at [285, 128] on button "Delete" at bounding box center [280, 130] width 28 height 11
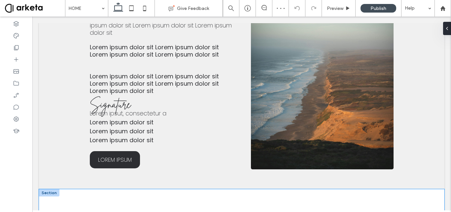
scroll to position [1850, 0]
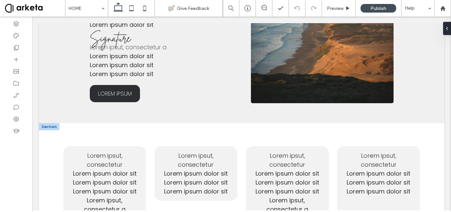
click at [44, 130] on div at bounding box center [49, 126] width 20 height 7
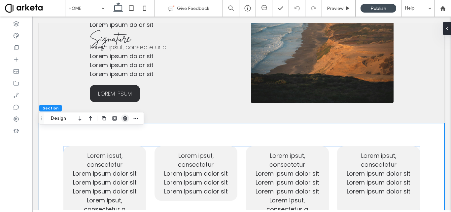
click at [124, 118] on icon "button" at bounding box center [125, 118] width 5 height 5
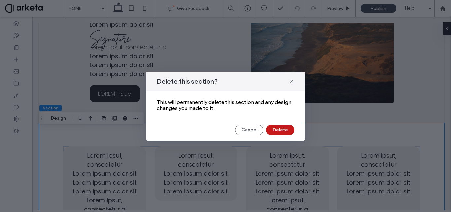
click at [274, 127] on button "Delete" at bounding box center [280, 130] width 28 height 11
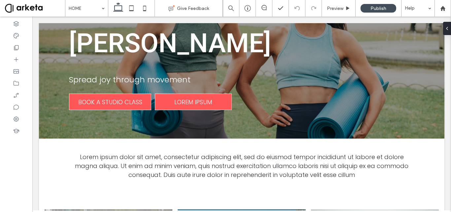
scroll to position [0, 0]
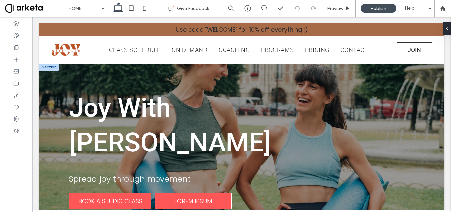
click at [135, 197] on span "BOOK A STUDIO CLASS" at bounding box center [110, 201] width 64 height 9
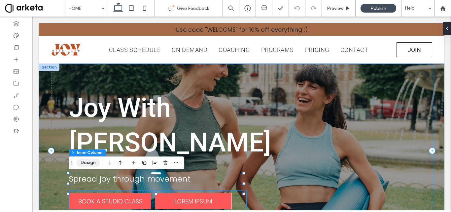
click at [84, 163] on button "Design" at bounding box center [88, 163] width 24 height 8
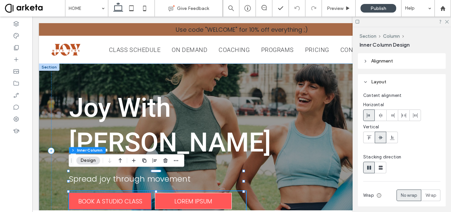
click at [114, 197] on span "BOOK A STUDIO CLASS" at bounding box center [110, 201] width 64 height 9
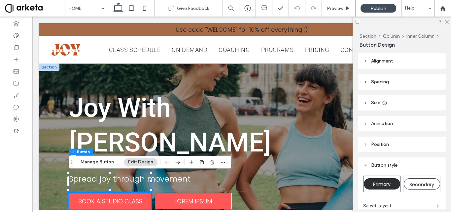
type input "**"
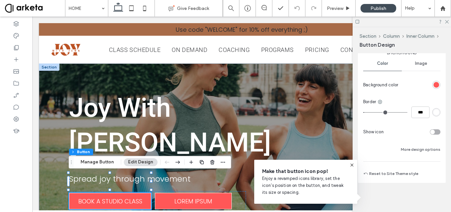
scroll to position [102, 0]
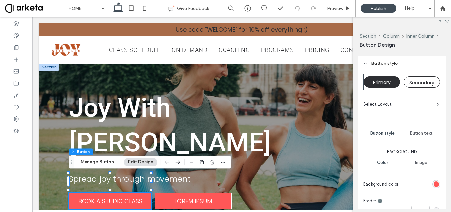
click at [418, 83] on span "Secondary" at bounding box center [422, 82] width 25 height 7
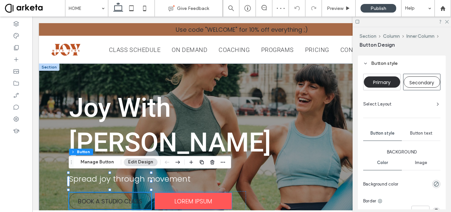
click at [227, 193] on link "LOREM IPSUM" at bounding box center [193, 201] width 77 height 17
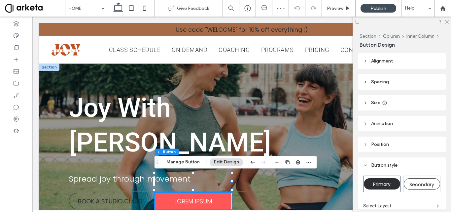
type input "**"
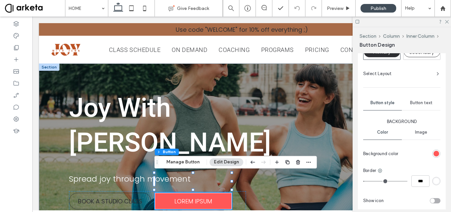
scroll to position [66, 0]
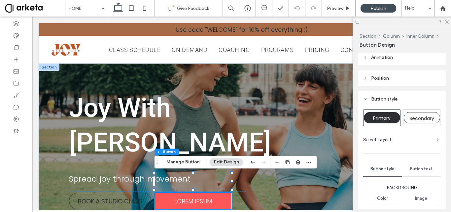
click at [420, 120] on span "Secondary" at bounding box center [422, 118] width 25 height 7
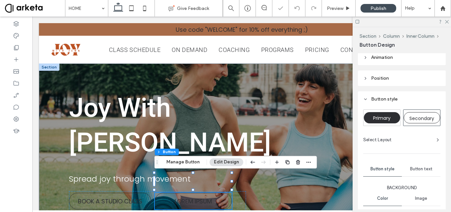
click at [374, 148] on div "Primary Secondary Select Layout Button style Button text Background Color Image…" at bounding box center [401, 210] width 77 height 203
click at [447, 22] on use at bounding box center [447, 22] width 4 height 4
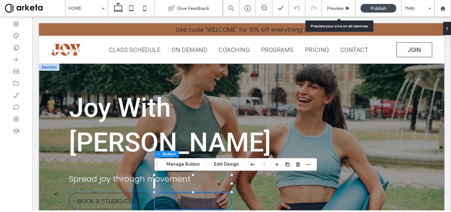
click at [339, 8] on span "Preview" at bounding box center [335, 9] width 17 height 6
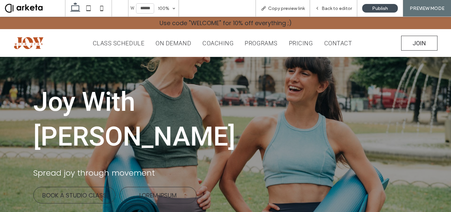
click at [373, 103] on div "Joy With [PERSON_NAME] Spread joy through movement BOOK A STUDIO CLASS LOREM IP…" at bounding box center [226, 145] width 424 height 176
